Goal: Information Seeking & Learning: Learn about a topic

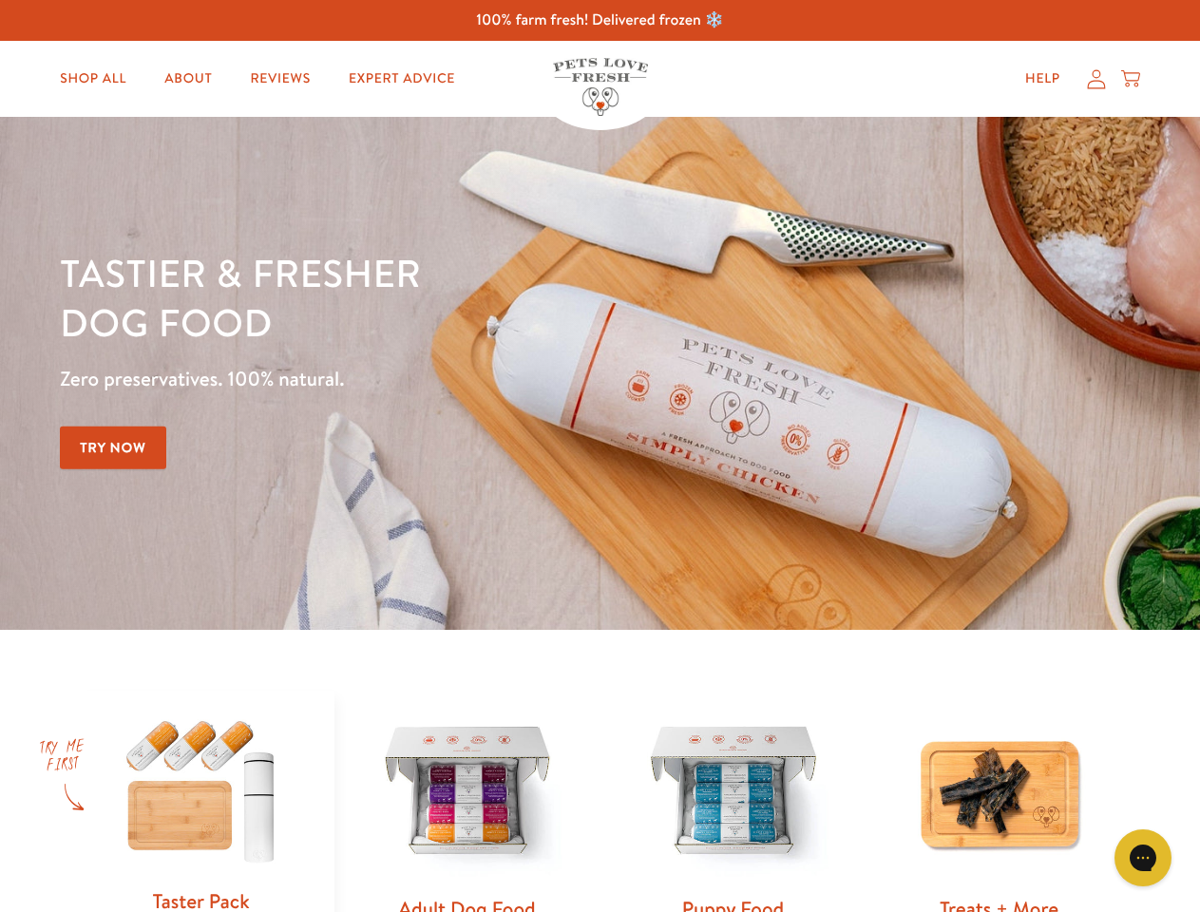
click at [599, 456] on div "Tastier & fresher dog food Zero preservatives. 100% natural. Try Now" at bounding box center [420, 373] width 720 height 251
click at [1143, 858] on icon "Gorgias live chat" at bounding box center [1142, 857] width 18 height 18
